Goal: Task Accomplishment & Management: Use online tool/utility

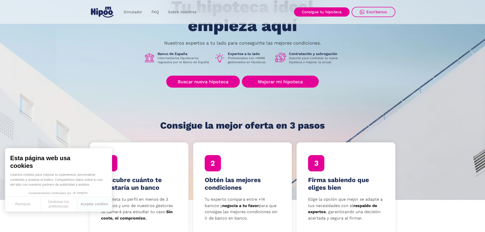
scroll to position [51, 0]
drag, startPoint x: 97, startPoint y: 206, endPoint x: 105, endPoint y: 202, distance: 9.3
click at [97, 206] on button "Aceptar cookies" at bounding box center [94, 204] width 36 height 15
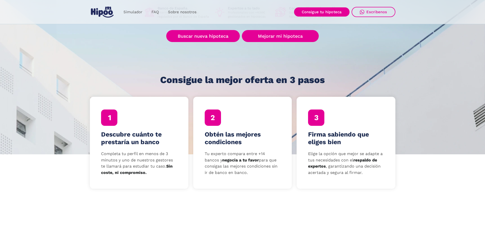
scroll to position [102, 0]
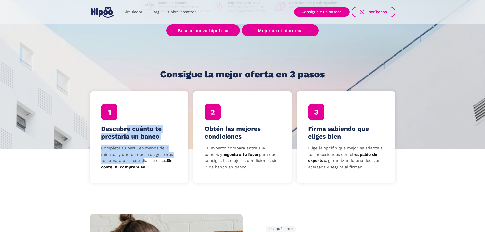
drag, startPoint x: 130, startPoint y: 132, endPoint x: 144, endPoint y: 159, distance: 30.4
click at [144, 159] on div "Descubre cuánto te prestaría un banco Completa tu perfil en menos de 3 minutos …" at bounding box center [139, 137] width 99 height 92
click at [144, 159] on p "Completa tu perfil en menos de 3 minutos y uno de nuestros gestores te llamará …" at bounding box center [139, 157] width 76 height 25
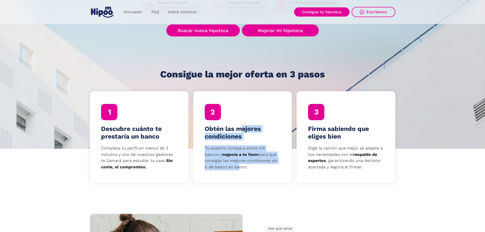
drag, startPoint x: 241, startPoint y: 122, endPoint x: 236, endPoint y: 169, distance: 46.8
click at [236, 169] on div "Obtén las mejores condiciones Tu experto compara entre +14 bancos y negocia a t…" at bounding box center [242, 137] width 99 height 92
click at [236, 169] on p "Tu experto compara entre +14 bancos y negocia a tu favor para que consigas las …" at bounding box center [243, 157] width 76 height 25
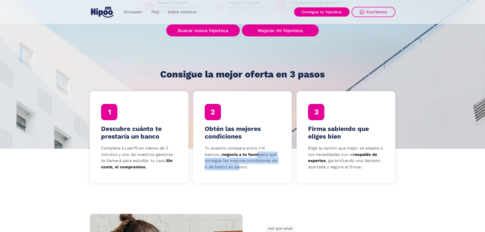
drag, startPoint x: 242, startPoint y: 153, endPoint x: 237, endPoint y: 168, distance: 15.4
click at [237, 168] on p "Tu experto compara entre +14 bancos y negocia a tu favor para que consigas las …" at bounding box center [243, 157] width 76 height 25
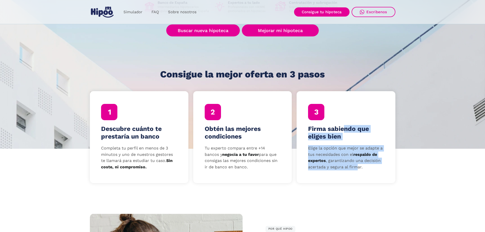
drag, startPoint x: 346, startPoint y: 127, endPoint x: 356, endPoint y: 168, distance: 42.1
click at [356, 168] on div "Firma sabiendo que eliges bien Elige la opción que mejor se adapte a tus necesi…" at bounding box center [346, 137] width 99 height 92
click at [356, 168] on p "Elige la opción que mejor se adapte a tus necesidades con el respaldo de expert…" at bounding box center [346, 157] width 76 height 25
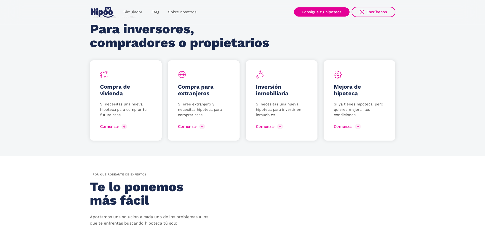
scroll to position [637, 0]
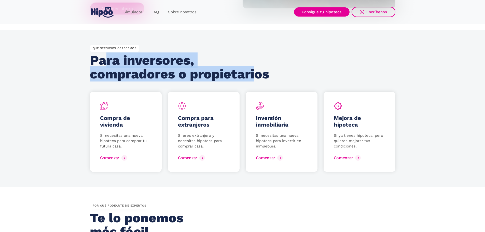
drag, startPoint x: 152, startPoint y: 59, endPoint x: 259, endPoint y: 72, distance: 108.1
click at [259, 72] on h2 "Para inversores, compradores o propietarios" at bounding box center [181, 67] width 183 height 28
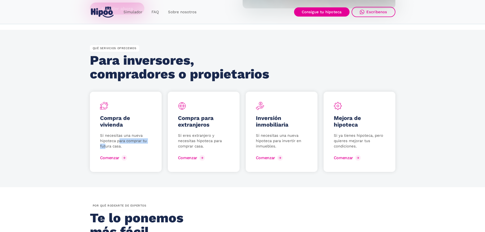
drag, startPoint x: 109, startPoint y: 145, endPoint x: 106, endPoint y: 145, distance: 3.2
click at [106, 145] on p "Si necesitas una nueva hipoteca para comprar tu futura casa." at bounding box center [125, 141] width 51 height 16
drag, startPoint x: 198, startPoint y: 132, endPoint x: 197, endPoint y: 145, distance: 13.0
click at [197, 145] on div "Compra para extranjeros Si eres extranjero y necesitas hipoteca para comprar ca…" at bounding box center [204, 132] width 72 height 80
drag, startPoint x: 279, startPoint y: 131, endPoint x: 268, endPoint y: 147, distance: 18.4
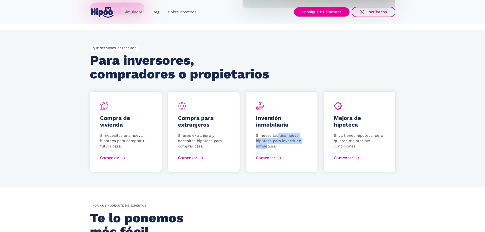
click at [268, 147] on div "Inversión inmobiliaria Si necesitas una nueva hipoteca para invertir en inmuebl…" at bounding box center [282, 132] width 72 height 80
click at [268, 147] on p "Si necesitas una nueva hipoteca para invertir en inmuebles." at bounding box center [281, 141] width 51 height 16
click at [272, 158] on div "Comenzar" at bounding box center [269, 157] width 19 height 5
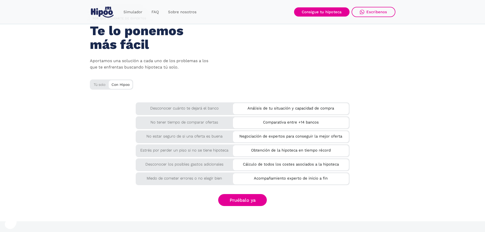
scroll to position [815, 0]
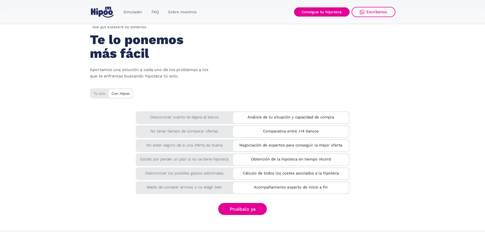
click at [100, 93] on div "Tú solo" at bounding box center [111, 92] width 43 height 8
drag, startPoint x: 99, startPoint y: 93, endPoint x: 153, endPoint y: 95, distance: 53.7
click at [100, 93] on div "Tú solo" at bounding box center [111, 92] width 43 height 8
drag, startPoint x: 160, startPoint y: 119, endPoint x: 216, endPoint y: 120, distance: 55.3
click at [215, 120] on div "Desconocer cuánto te dejará el banco" at bounding box center [185, 115] width 98 height 9
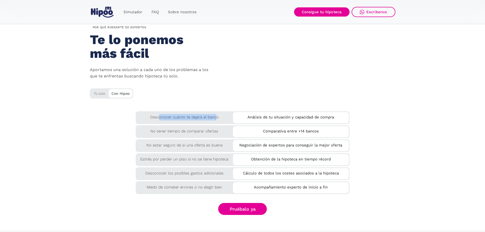
click at [216, 120] on div "Desconocer cuánto te dejará el banco" at bounding box center [185, 115] width 98 height 9
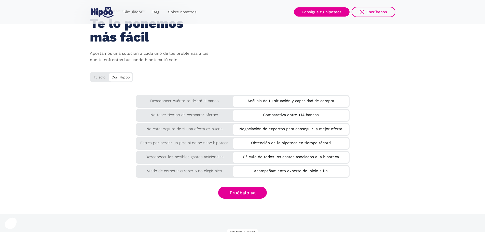
scroll to position [840, 0]
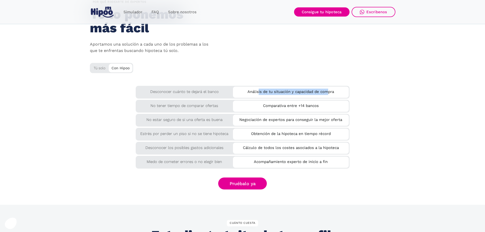
drag, startPoint x: 257, startPoint y: 92, endPoint x: 329, endPoint y: 87, distance: 72.0
click at [329, 87] on div "Análisis de tu situación y capacidad de compra" at bounding box center [291, 91] width 116 height 8
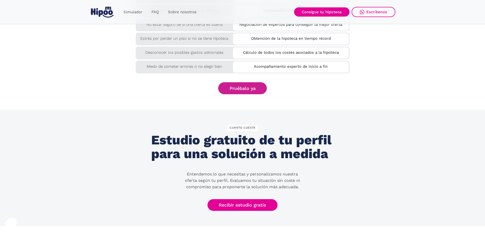
scroll to position [917, 0]
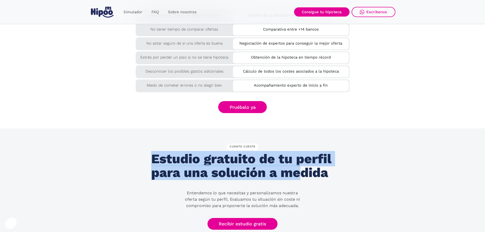
drag, startPoint x: 158, startPoint y: 162, endPoint x: 298, endPoint y: 174, distance: 139.8
click at [298, 174] on h2 "Estudio gratuito de tu perfil para una solución a medida" at bounding box center [242, 166] width 183 height 28
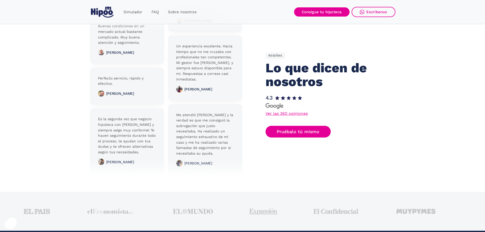
scroll to position [1171, 0]
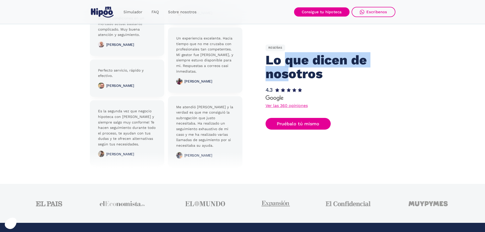
drag, startPoint x: 283, startPoint y: 61, endPoint x: 290, endPoint y: 73, distance: 14.2
click at [290, 73] on h2 "Lo que dicen de nosotros" at bounding box center [324, 67] width 117 height 28
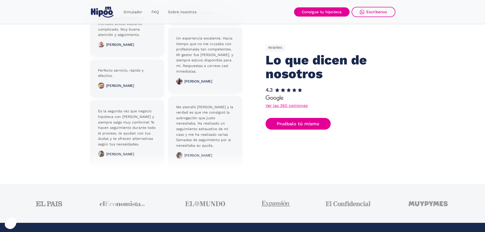
click at [284, 105] on link "Ver las 360 opiniones" at bounding box center [287, 106] width 42 height 4
click at [110, 10] on img "home" at bounding box center [102, 12] width 23 height 11
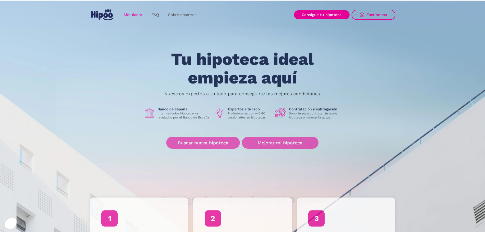
click at [135, 16] on link "Simulador" at bounding box center [133, 15] width 28 height 10
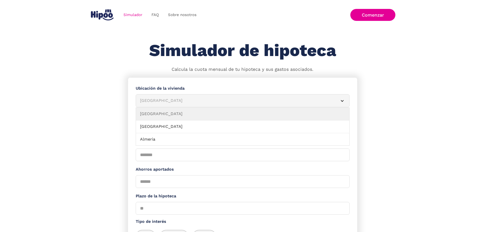
click at [211, 103] on div "Albacete" at bounding box center [236, 101] width 193 height 6
click at [203, 104] on div "Albacete" at bounding box center [236, 101] width 193 height 6
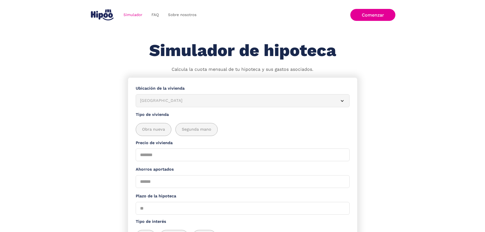
click at [203, 104] on div "Albacete" at bounding box center [236, 101] width 193 height 6
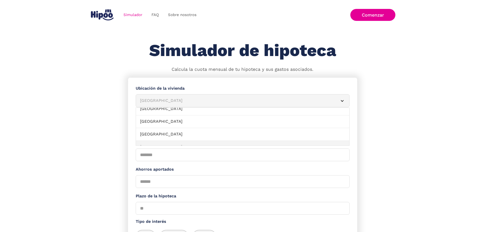
scroll to position [558, 0]
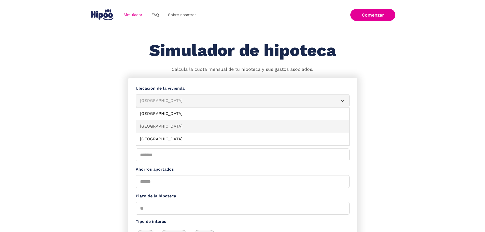
click at [169, 131] on link "Valencia" at bounding box center [242, 126] width 213 height 13
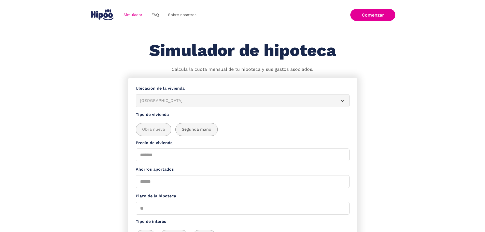
click at [203, 131] on span "Segunda mano" at bounding box center [197, 129] width 30 height 6
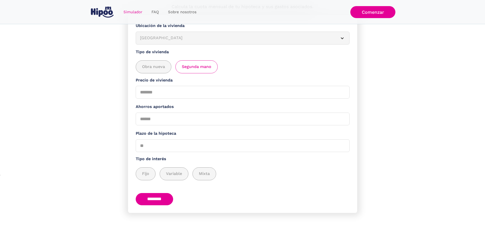
scroll to position [68, 0]
click at [160, 94] on input "Precio de vivienda" at bounding box center [243, 92] width 214 height 13
type input "******"
click at [168, 117] on input "Ahorros aportados" at bounding box center [243, 119] width 214 height 13
type input "*****"
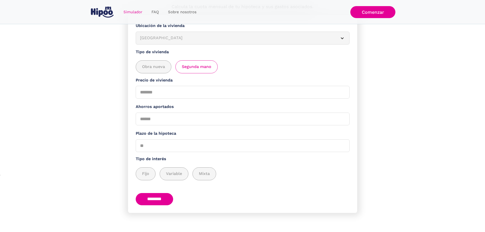
click at [132, 121] on form "**********" at bounding box center [242, 114] width 229 height 198
click at [165, 143] on input "Plazo de la hipoteca" at bounding box center [243, 145] width 214 height 13
type input "**"
click at [147, 171] on span "Fijo" at bounding box center [145, 174] width 7 height 6
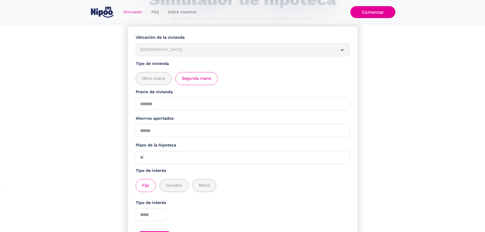
scroll to position [94, 0]
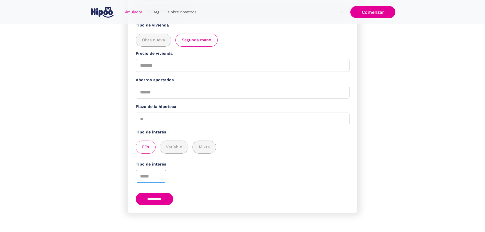
click at [154, 173] on input "Tipo de interés" at bounding box center [151, 176] width 31 height 13
type input "*"
type input "***"
click at [163, 197] on input "********" at bounding box center [155, 199] width 38 height 12
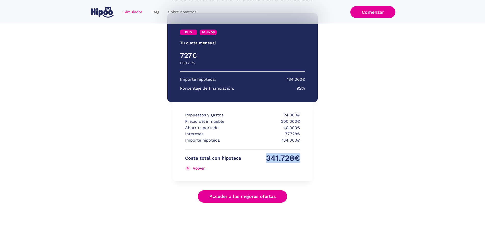
drag, startPoint x: 268, startPoint y: 158, endPoint x: 314, endPoint y: 156, distance: 45.9
click at [314, 156] on div "FIJO 30 AÑOS Tu cuota mensual PRIMEROS 3 AÑOS RESTO DE AÑOS 727€ 0€ FIJO 2.5% V…" at bounding box center [242, 107] width 150 height 199
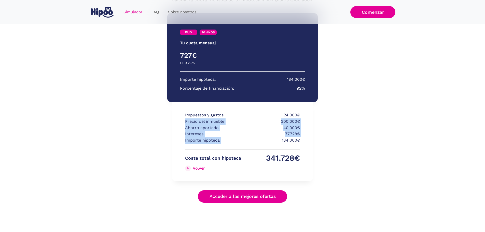
drag, startPoint x: 279, startPoint y: 141, endPoint x: 301, endPoint y: 117, distance: 32.8
click at [301, 117] on div "Impuestos y gastos 24.000€ Precio del inmueble 200.000€ Ahorro aportado 40.000€…" at bounding box center [242, 141] width 140 height 79
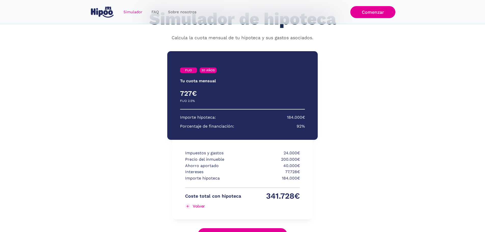
scroll to position [19, 0]
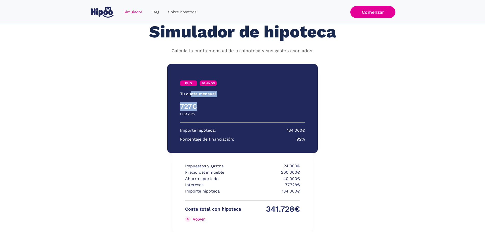
drag, startPoint x: 193, startPoint y: 93, endPoint x: 220, endPoint y: 128, distance: 43.9
click at [215, 128] on div "FIJO 30 AÑOS Tu cuota mensual PRIMEROS 3 AÑOS RESTO DE AÑOS 727€ 0€ FIJO 2.5% V…" at bounding box center [242, 108] width 150 height 89
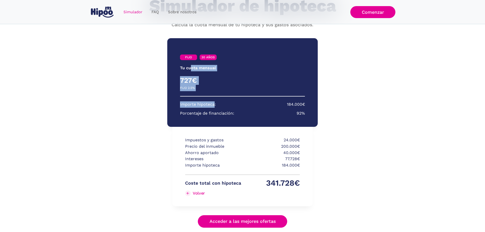
scroll to position [70, 0]
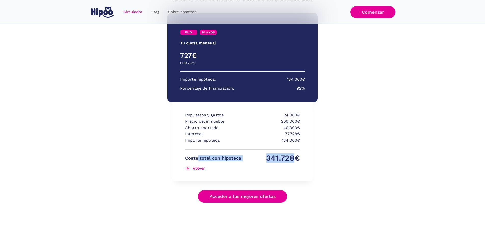
drag, startPoint x: 220, startPoint y: 157, endPoint x: 295, endPoint y: 159, distance: 74.4
click at [295, 159] on div "Coste total con hipoteca 341.728€ Volver" at bounding box center [242, 165] width 115 height 20
click at [295, 159] on p "341.728€" at bounding box center [272, 158] width 56 height 6
drag, startPoint x: 297, startPoint y: 160, endPoint x: 193, endPoint y: 153, distance: 104.1
click at [193, 153] on div "Impuestos y gastos 24.000€ Precio del inmueble 200.000€ Ahorro aportado 40.000€…" at bounding box center [242, 143] width 115 height 63
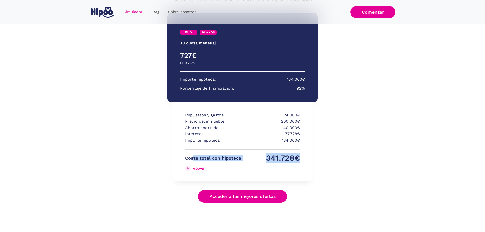
click at [230, 159] on p "Coste total con hipoteca" at bounding box center [213, 158] width 56 height 6
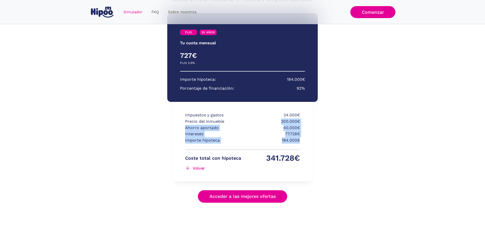
drag, startPoint x: 281, startPoint y: 121, endPoint x: 302, endPoint y: 140, distance: 28.7
click at [302, 140] on div "Impuestos y gastos 24.000€ Precio del inmueble 200.000€ Ahorro aportado 40.000€…" at bounding box center [242, 141] width 140 height 79
drag, startPoint x: 285, startPoint y: 134, endPoint x: 307, endPoint y: 140, distance: 22.7
click at [307, 140] on div "Impuestos y gastos 24.000€ Precio del inmueble 200.000€ Ahorro aportado 40.000€…" at bounding box center [242, 141] width 140 height 79
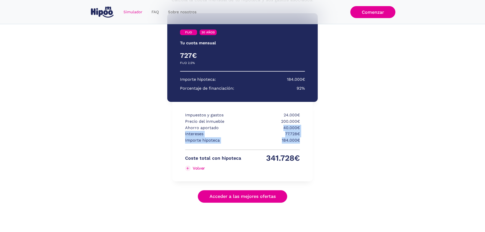
drag, startPoint x: 283, startPoint y: 128, endPoint x: 302, endPoint y: 143, distance: 23.9
click at [302, 143] on div "Impuestos y gastos 24.000€ Precio del inmueble 200.000€ Ahorro aportado 40.000€…" at bounding box center [242, 141] width 140 height 79
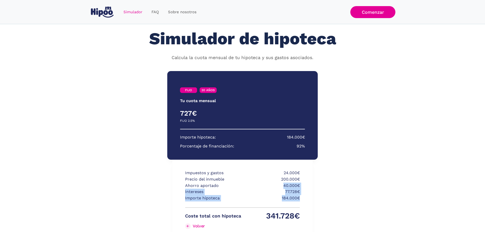
scroll to position [0, 0]
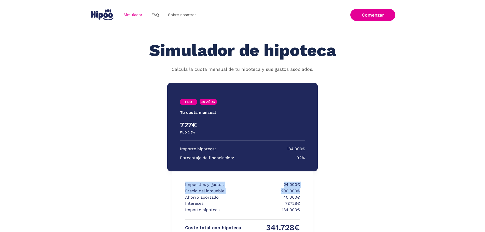
drag, startPoint x: 183, startPoint y: 183, endPoint x: 315, endPoint y: 193, distance: 132.0
click at [315, 193] on div "FIJO 30 AÑOS Tu cuota mensual PRIMEROS 3 AÑOS RESTO DE AÑOS 727€ 0€ FIJO 2.5% V…" at bounding box center [242, 177] width 150 height 199
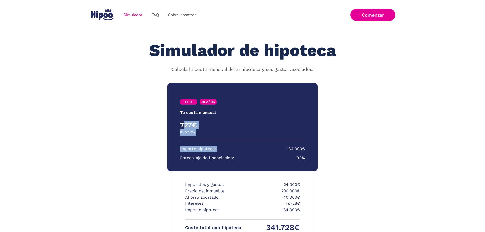
drag, startPoint x: 184, startPoint y: 124, endPoint x: 279, endPoint y: 163, distance: 102.7
click at [279, 163] on div "FIJO 30 AÑOS Tu cuota mensual PRIMEROS 3 AÑOS RESTO DE AÑOS 727€ 0€ FIJO 2.5% V…" at bounding box center [242, 127] width 150 height 89
click at [282, 161] on section "Importe hipoteca: 184.000€ Porcentaje de financiación: 92%" at bounding box center [242, 153] width 125 height 15
drag, startPoint x: 190, startPoint y: 125, endPoint x: 301, endPoint y: 159, distance: 115.8
click at [301, 159] on div "FIJO 30 AÑOS Tu cuota mensual PRIMEROS 3 AÑOS RESTO DE AÑOS 727€ 0€ FIJO 2.5% V…" at bounding box center [242, 127] width 150 height 89
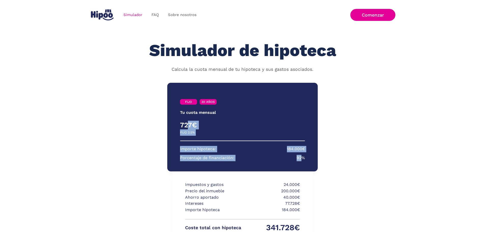
click at [301, 159] on p "92%" at bounding box center [301, 158] width 8 height 6
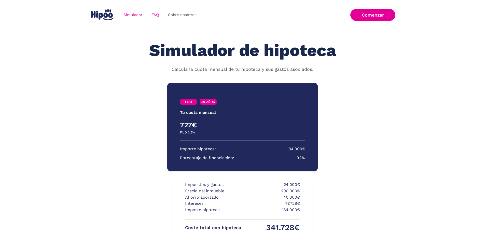
click at [157, 12] on link "FAQ" at bounding box center [155, 15] width 17 height 10
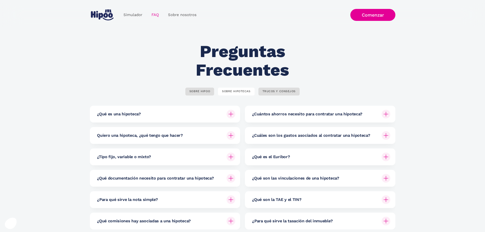
click at [183, 15] on link "Sobre nosotros" at bounding box center [182, 15] width 38 height 10
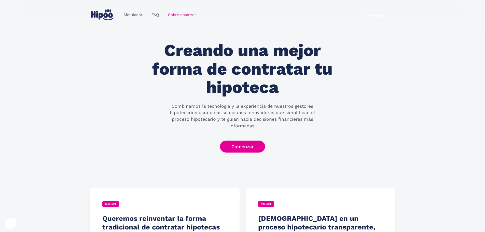
click at [110, 11] on img "home" at bounding box center [102, 14] width 23 height 11
